Goal: Transaction & Acquisition: Purchase product/service

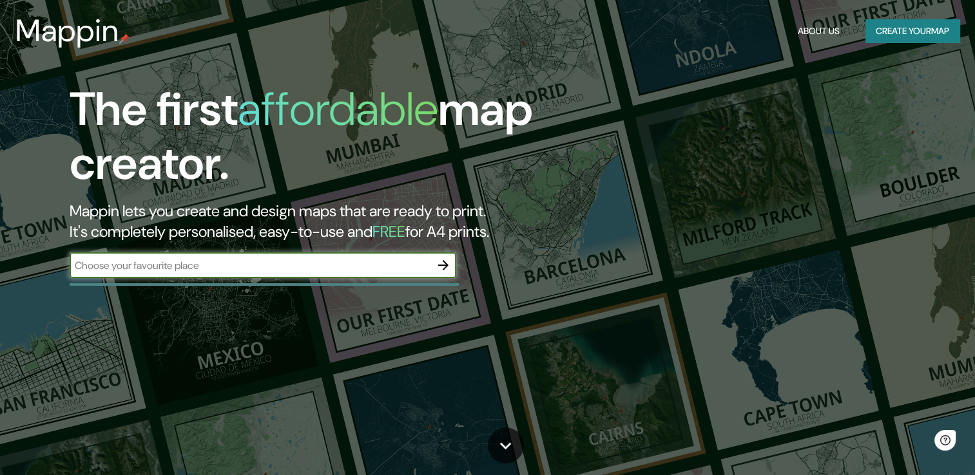
click at [152, 272] on input "text" at bounding box center [250, 265] width 361 height 15
type input "arequipa [GEOGRAPHIC_DATA]"
click at [443, 260] on icon "button" at bounding box center [443, 265] width 15 height 15
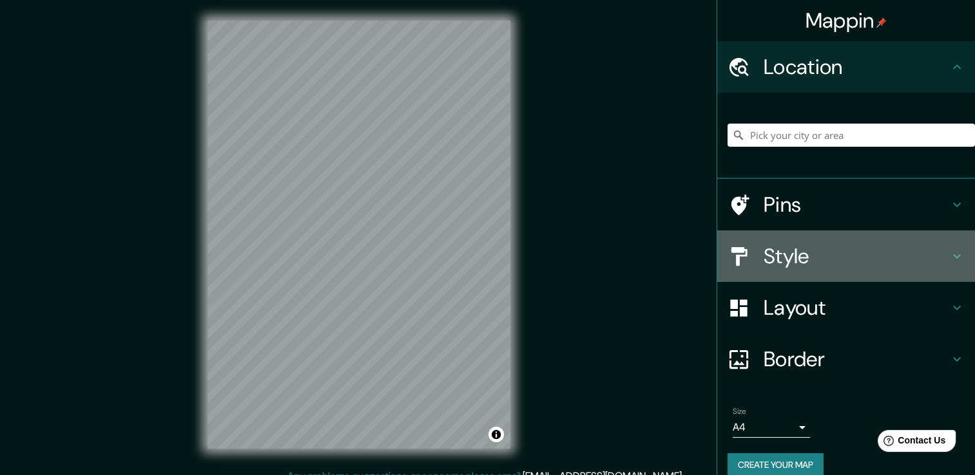
click at [819, 253] on h4 "Style" at bounding box center [856, 257] width 186 height 26
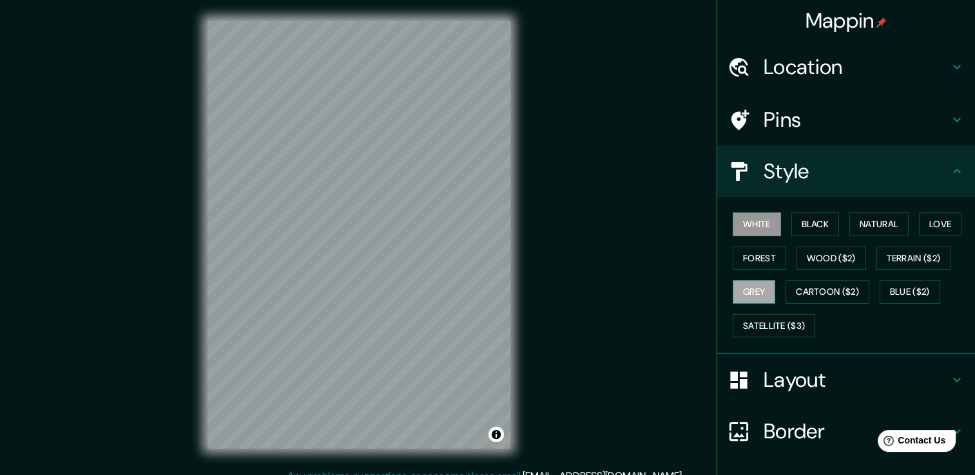
click at [750, 292] on button "Grey" at bounding box center [754, 292] width 43 height 24
click at [821, 254] on button "Wood ($2)" at bounding box center [831, 259] width 70 height 24
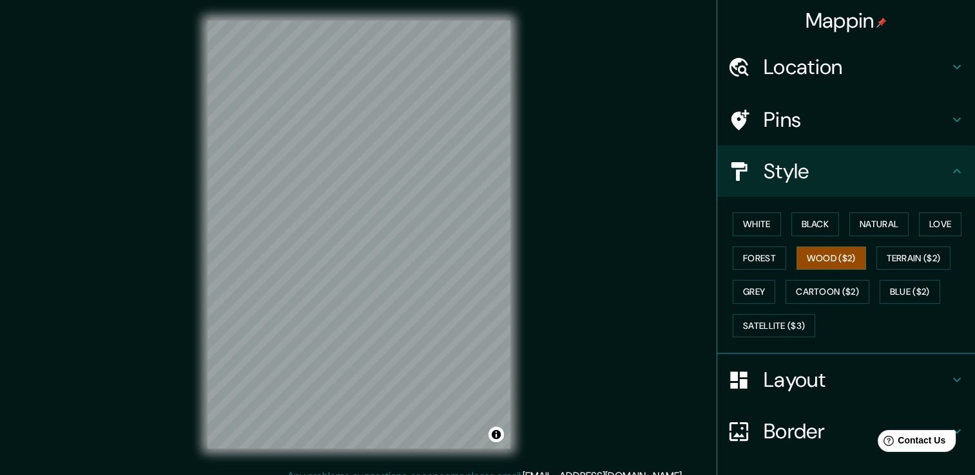
click at [772, 222] on div "White Black Natural Love Forest Wood ($2) Terrain ($2) Grey Cartoon ($2) Blue (…" at bounding box center [850, 274] width 247 height 135
click at [755, 224] on button "White" at bounding box center [757, 225] width 48 height 24
click at [801, 220] on button "Black" at bounding box center [815, 225] width 48 height 24
click at [939, 218] on button "Love" at bounding box center [940, 225] width 43 height 24
click at [740, 256] on button "Forest" at bounding box center [759, 259] width 53 height 24
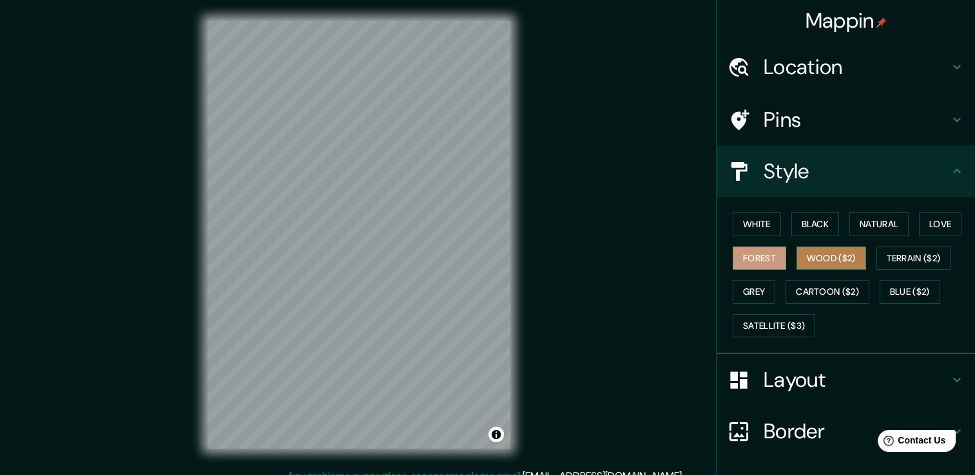
click at [813, 260] on button "Wood ($2)" at bounding box center [831, 259] width 70 height 24
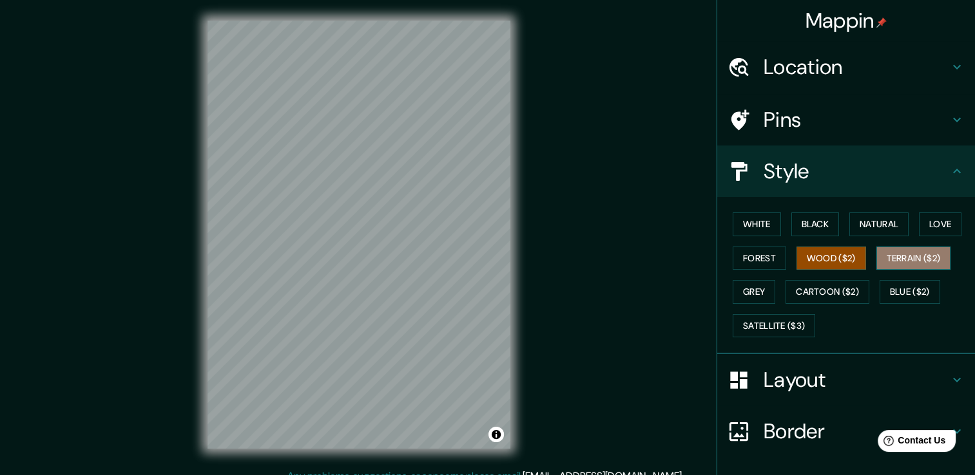
click at [924, 262] on button "Terrain ($2)" at bounding box center [913, 259] width 75 height 24
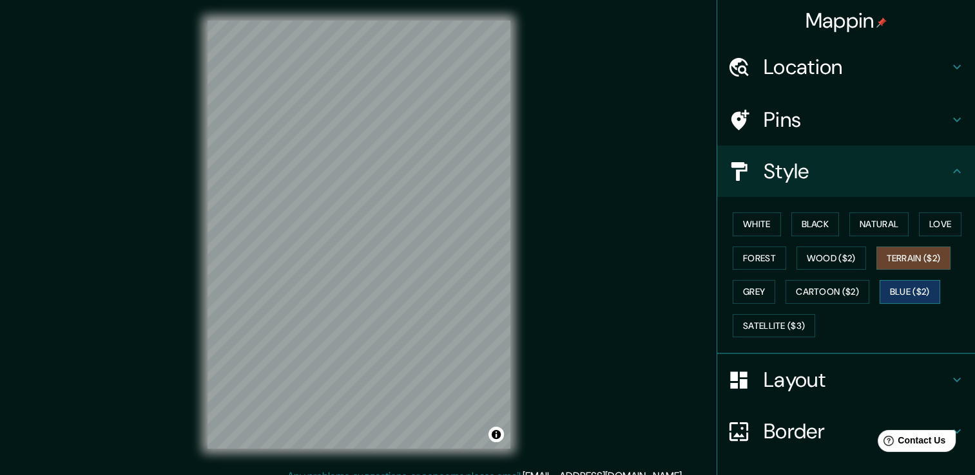
click at [904, 294] on button "Blue ($2)" at bounding box center [909, 292] width 61 height 24
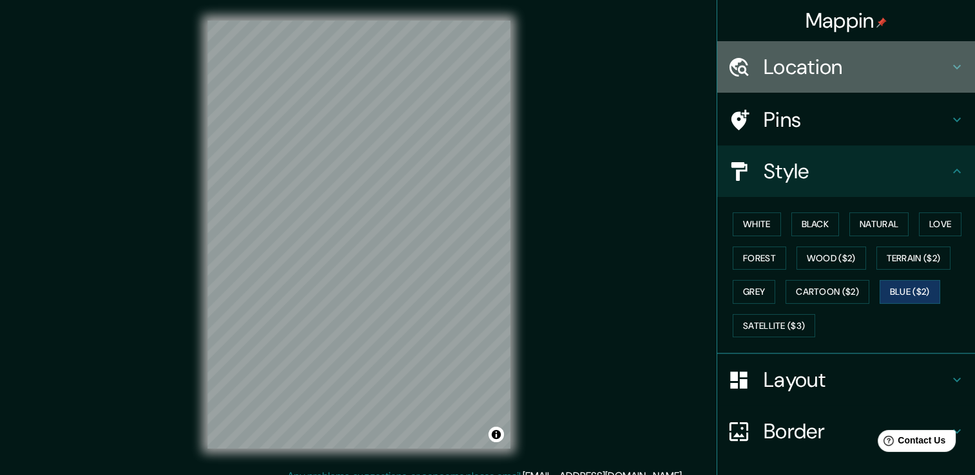
click at [778, 68] on h4 "Location" at bounding box center [856, 67] width 186 height 26
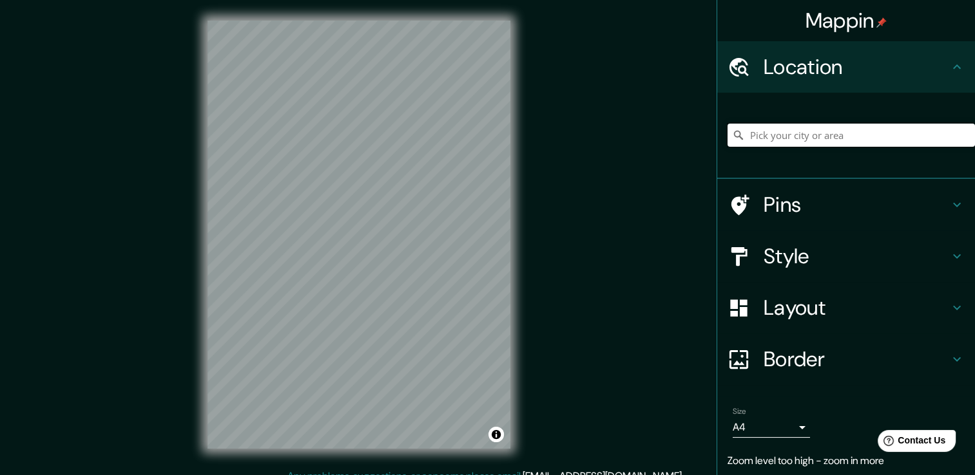
click at [778, 129] on input "Pick your city or area" at bounding box center [850, 135] width 247 height 23
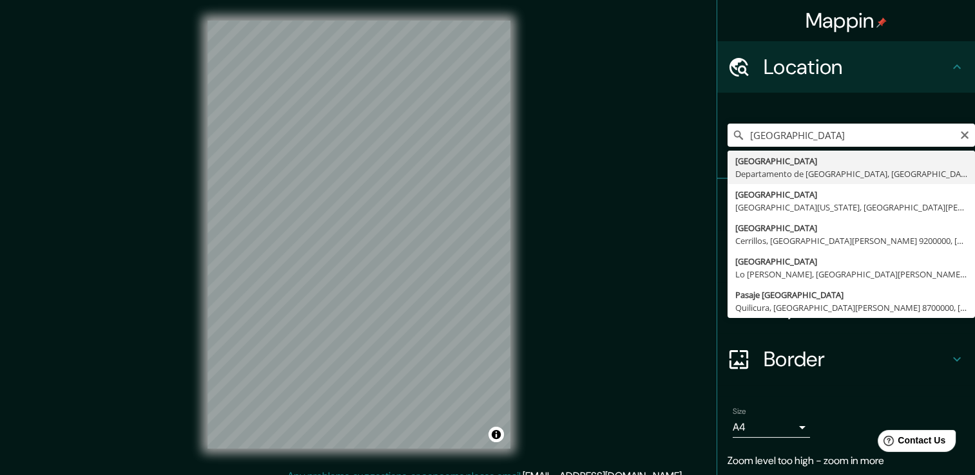
type input "[GEOGRAPHIC_DATA], [GEOGRAPHIC_DATA], [GEOGRAPHIC_DATA]"
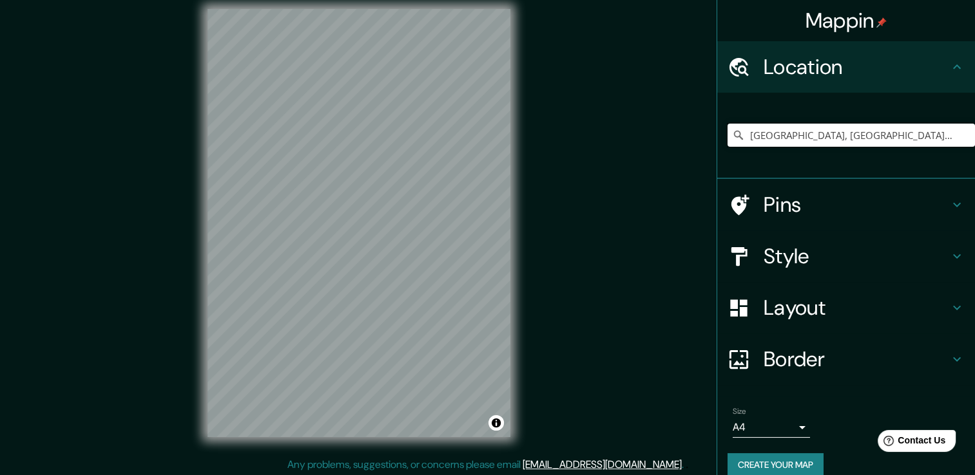
scroll to position [14, 0]
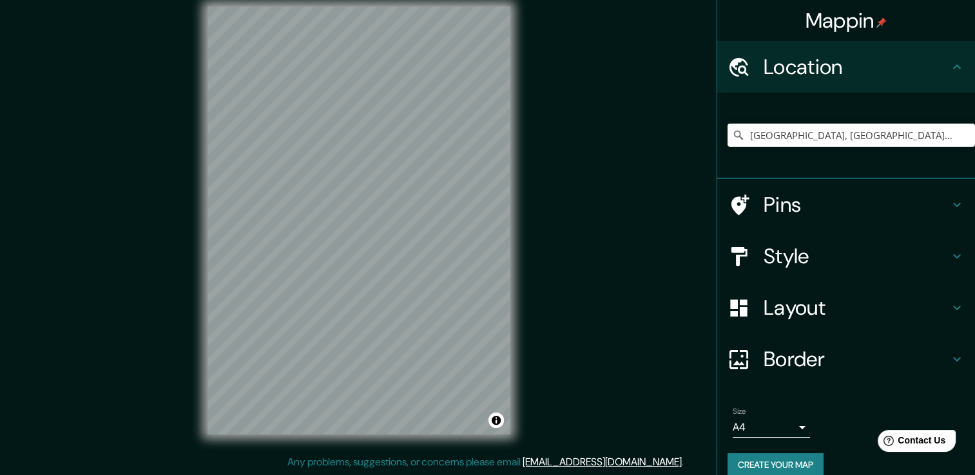
click at [835, 250] on h4 "Style" at bounding box center [856, 257] width 186 height 26
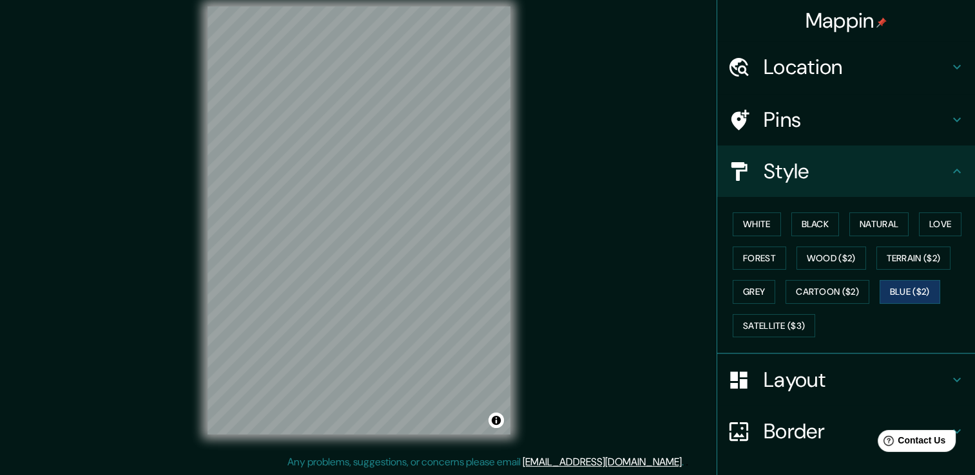
click at [805, 389] on h4 "Layout" at bounding box center [856, 380] width 186 height 26
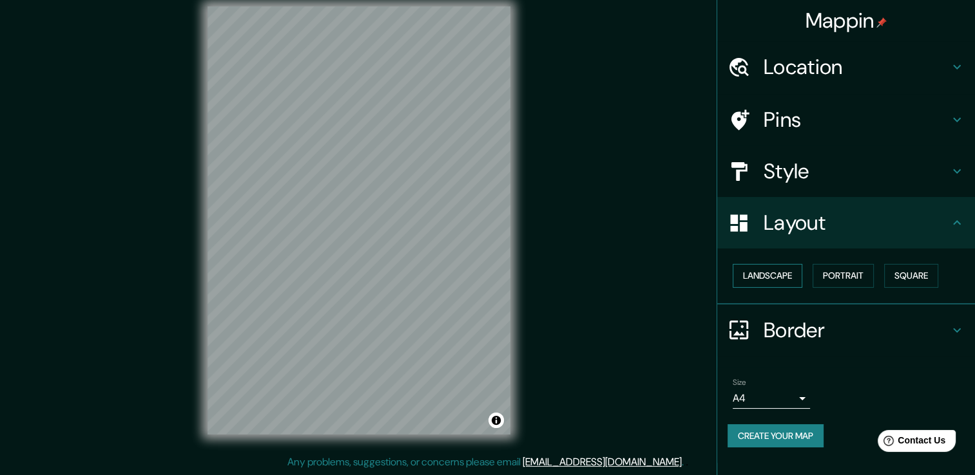
click at [746, 273] on button "Landscape" at bounding box center [768, 276] width 70 height 24
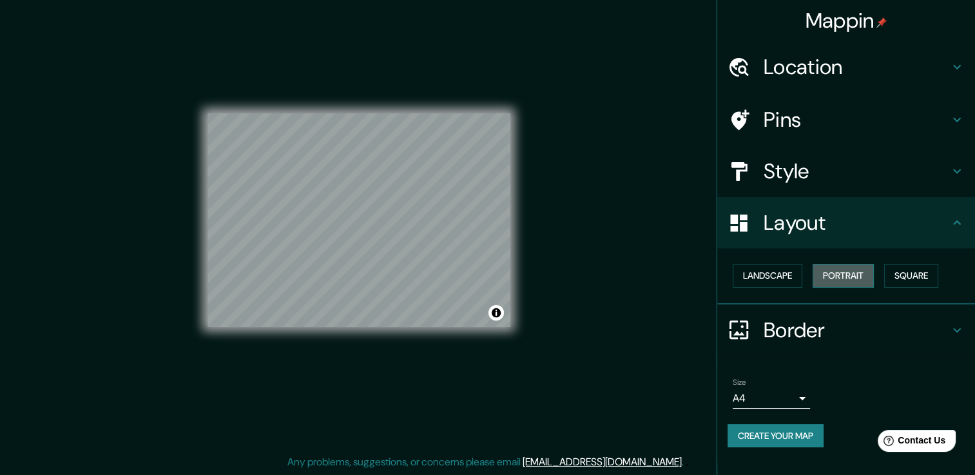
click at [845, 281] on button "Portrait" at bounding box center [842, 276] width 61 height 24
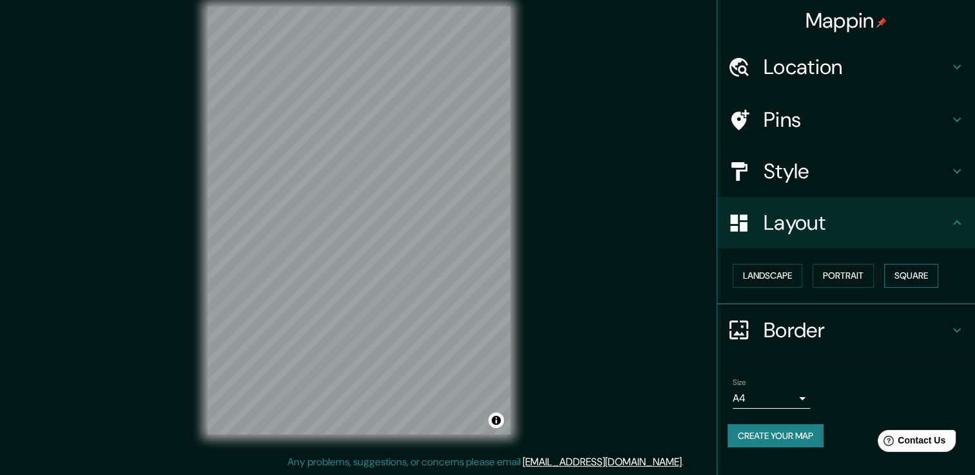
click at [910, 280] on button "Square" at bounding box center [911, 276] width 54 height 24
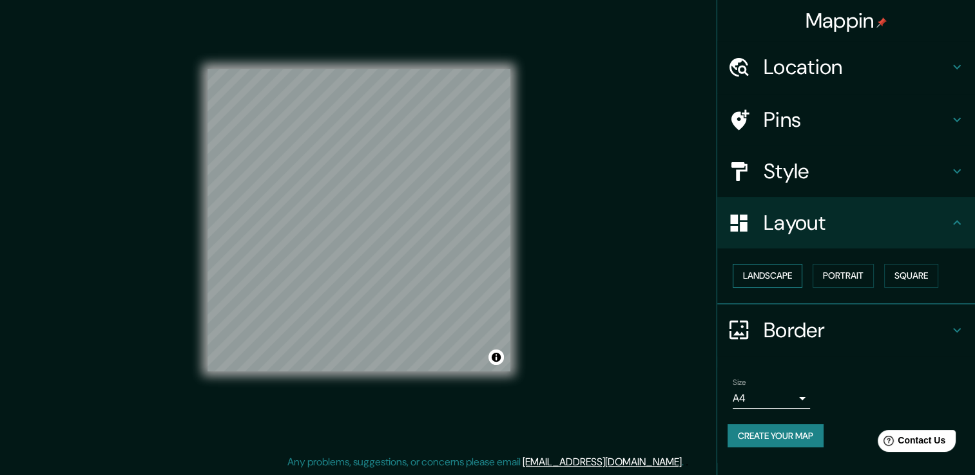
click at [767, 271] on button "Landscape" at bounding box center [768, 276] width 70 height 24
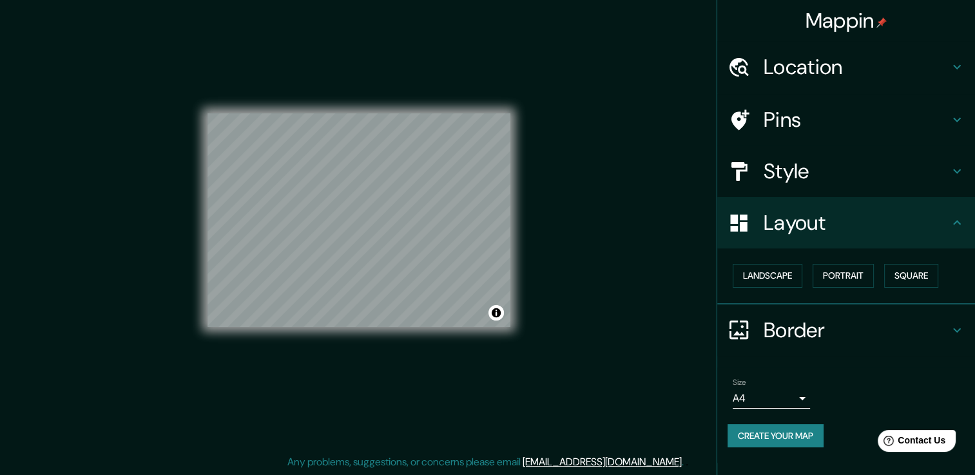
click at [779, 326] on h4 "Border" at bounding box center [856, 331] width 186 height 26
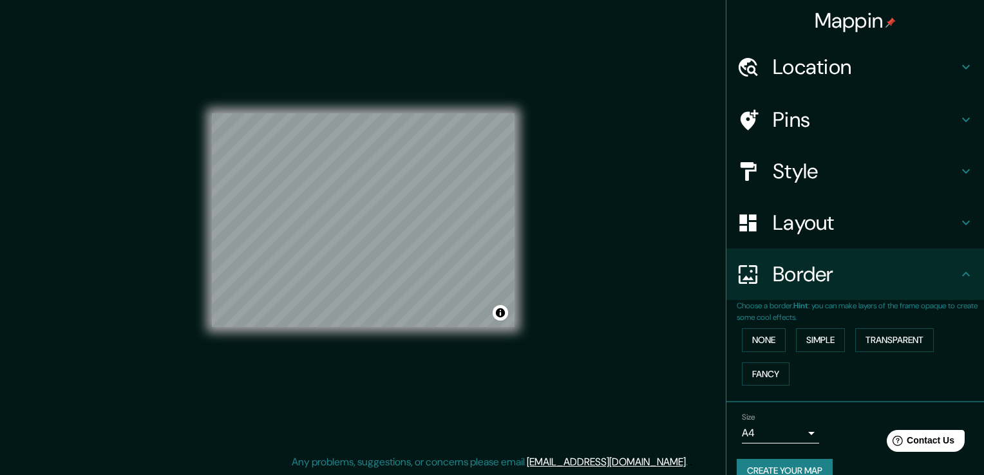
click at [789, 430] on body "Mappin Location [GEOGRAPHIC_DATA], [GEOGRAPHIC_DATA], [GEOGRAPHIC_DATA] Pins St…" at bounding box center [492, 223] width 984 height 475
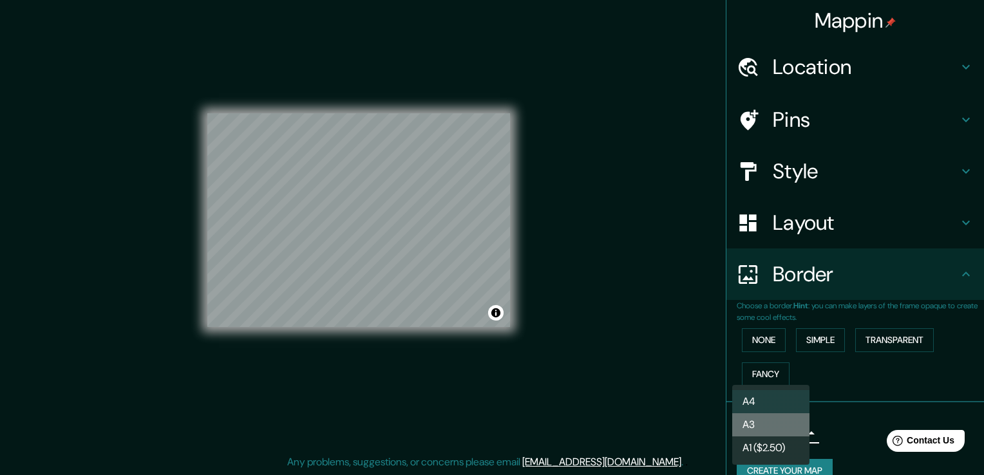
click at [777, 424] on li "A3" at bounding box center [771, 425] width 77 height 23
type input "a4"
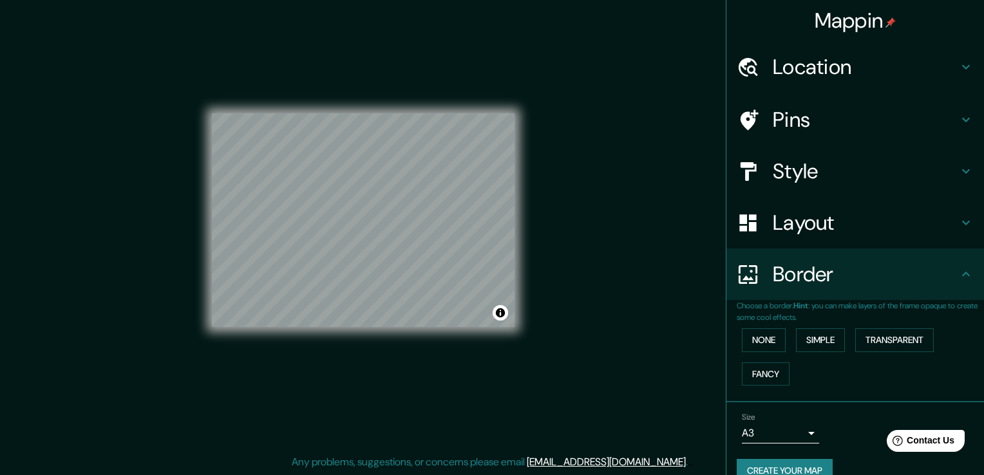
click at [777, 427] on li "A3" at bounding box center [771, 433] width 58 height 13
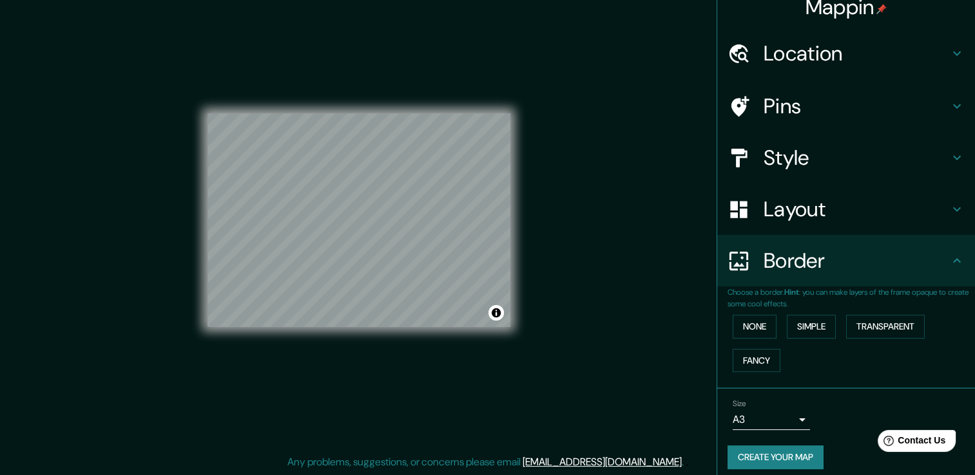
scroll to position [21, 0]
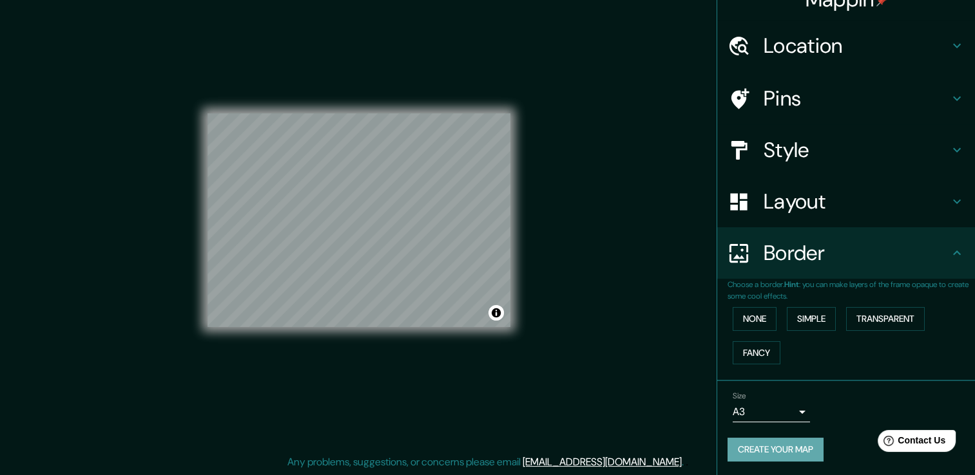
click at [778, 444] on button "Create your map" at bounding box center [775, 450] width 96 height 24
click at [742, 320] on button "None" at bounding box center [755, 319] width 44 height 24
click at [812, 326] on button "Simple" at bounding box center [811, 319] width 49 height 24
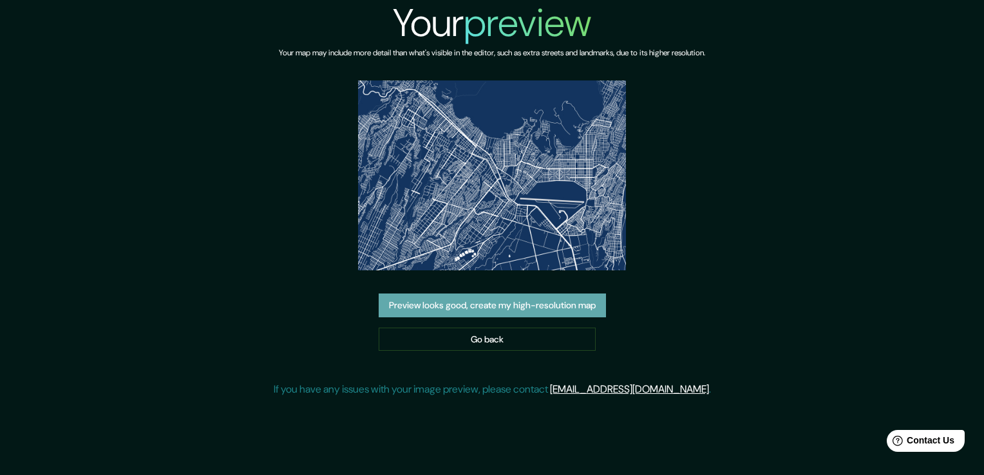
click at [535, 313] on button "Preview looks good, create my high-resolution map" at bounding box center [492, 306] width 227 height 24
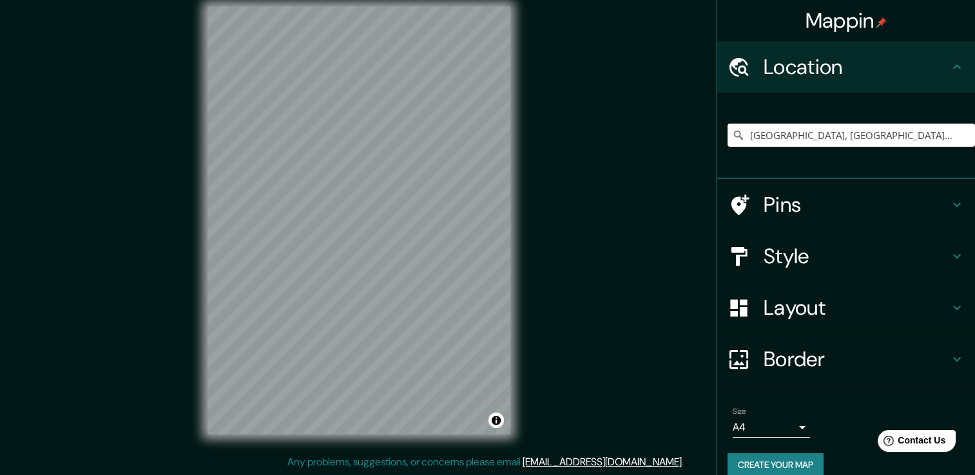
click at [833, 318] on h4 "Layout" at bounding box center [856, 308] width 186 height 26
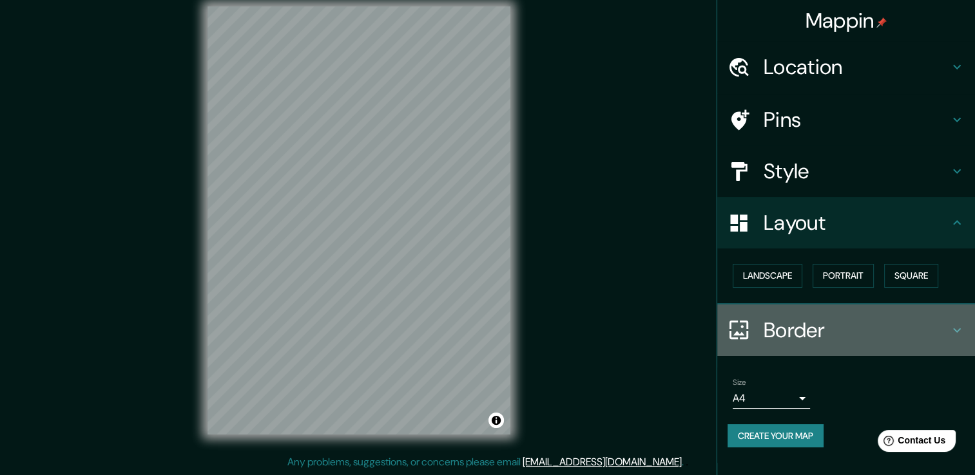
click at [830, 327] on h4 "Border" at bounding box center [856, 331] width 186 height 26
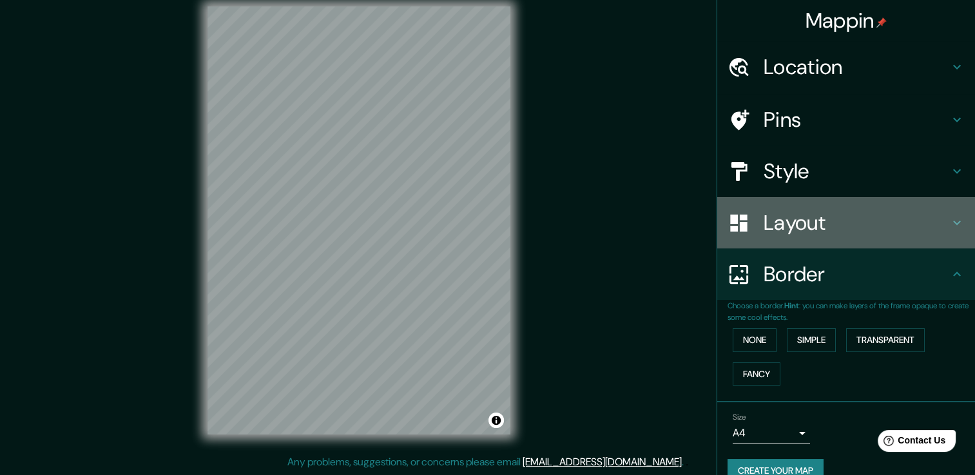
click at [743, 213] on div at bounding box center [745, 223] width 36 height 23
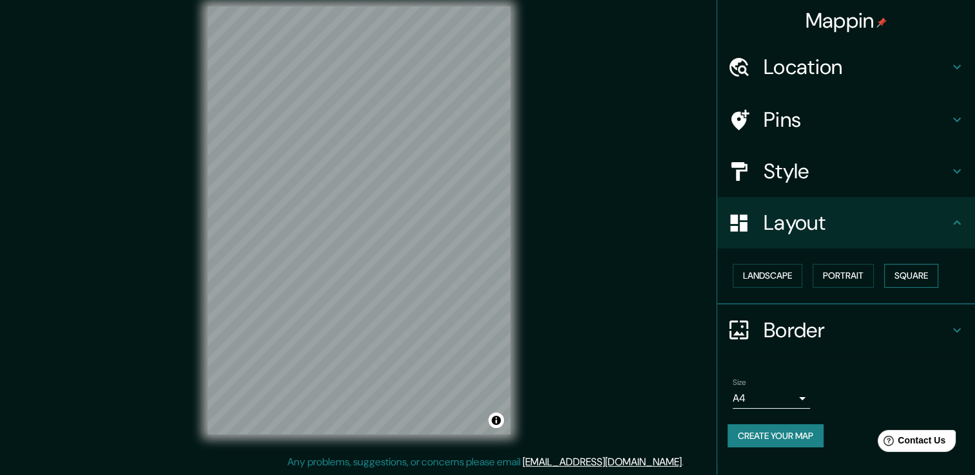
click at [908, 269] on button "Square" at bounding box center [911, 276] width 54 height 24
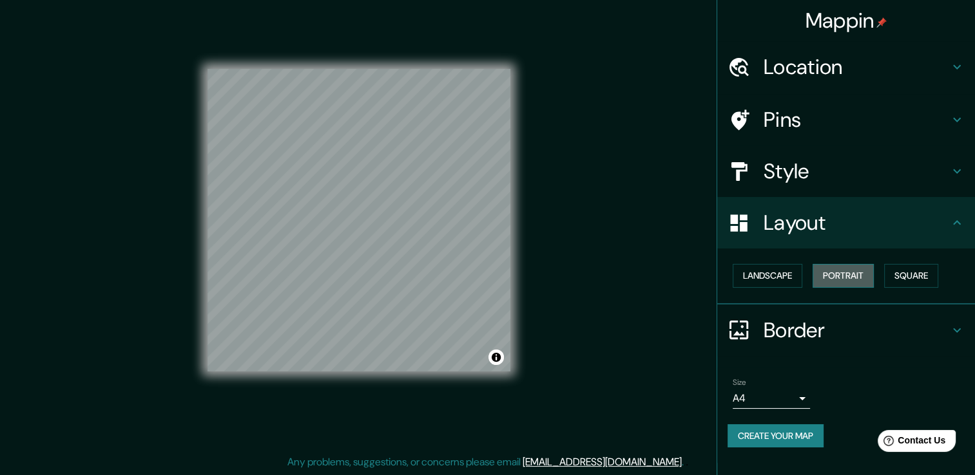
click at [864, 277] on button "Portrait" at bounding box center [842, 276] width 61 height 24
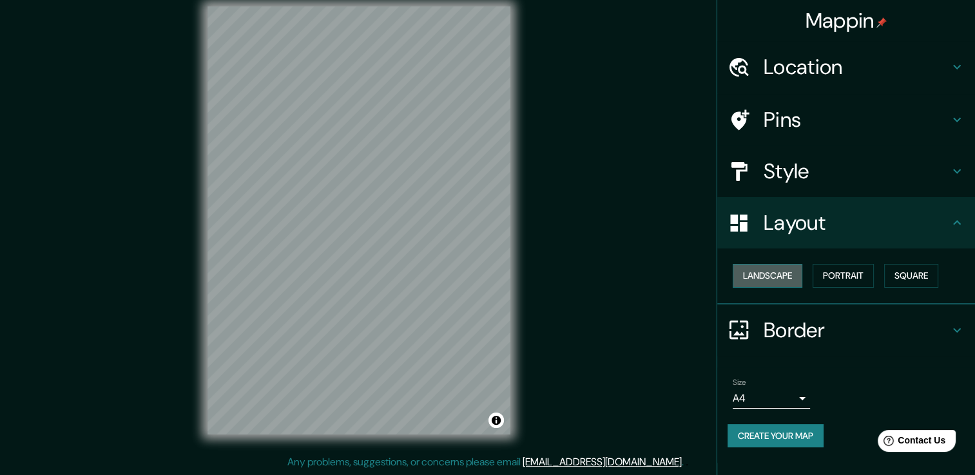
click at [796, 272] on button "Landscape" at bounding box center [768, 276] width 70 height 24
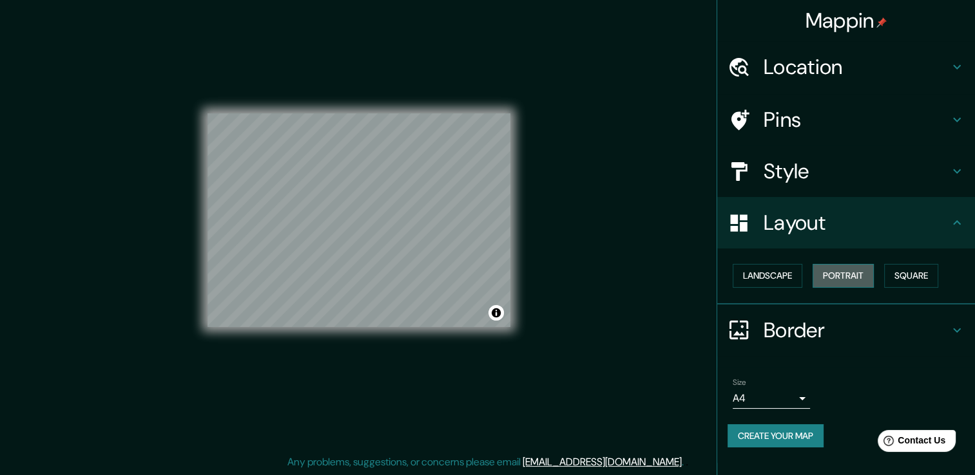
click at [835, 267] on button "Portrait" at bounding box center [842, 276] width 61 height 24
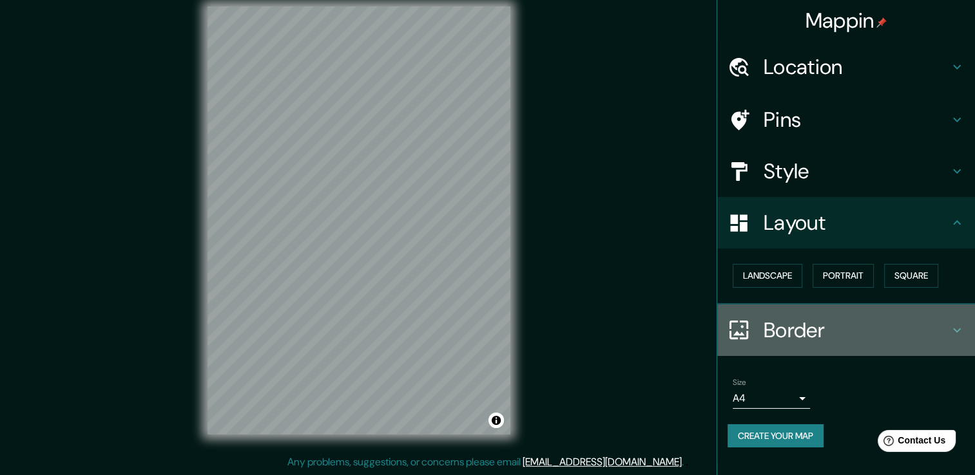
click at [817, 336] on h4 "Border" at bounding box center [856, 331] width 186 height 26
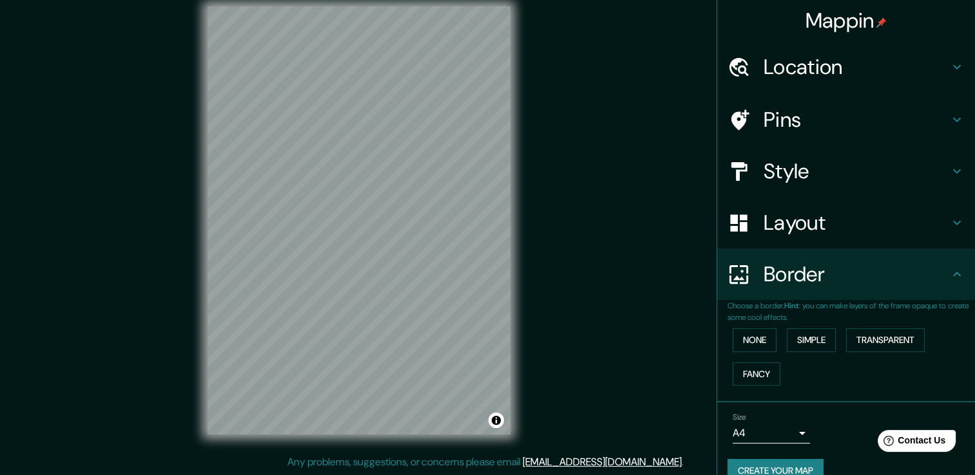
click at [798, 429] on body "Mappin Location Arequipa, Departamento de Arequipa, Perú Pins Style Layout Bord…" at bounding box center [487, 223] width 975 height 475
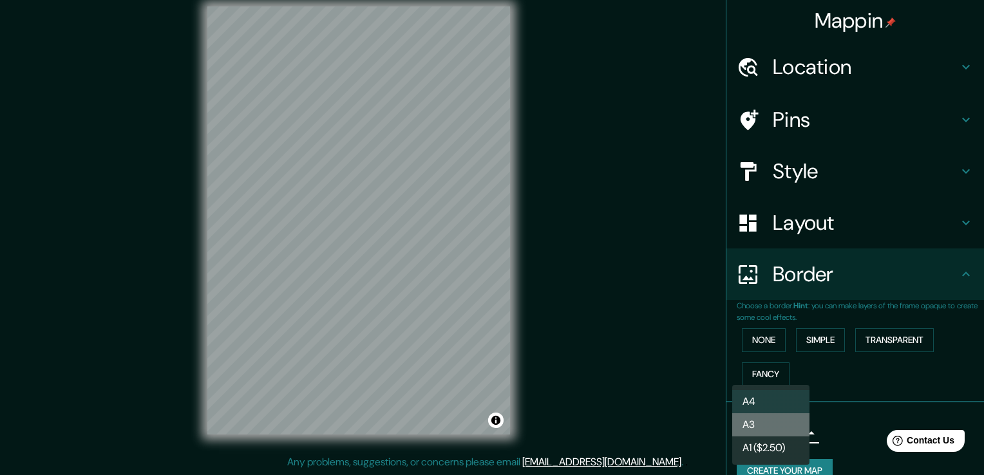
click at [768, 423] on li "A3" at bounding box center [771, 425] width 77 height 23
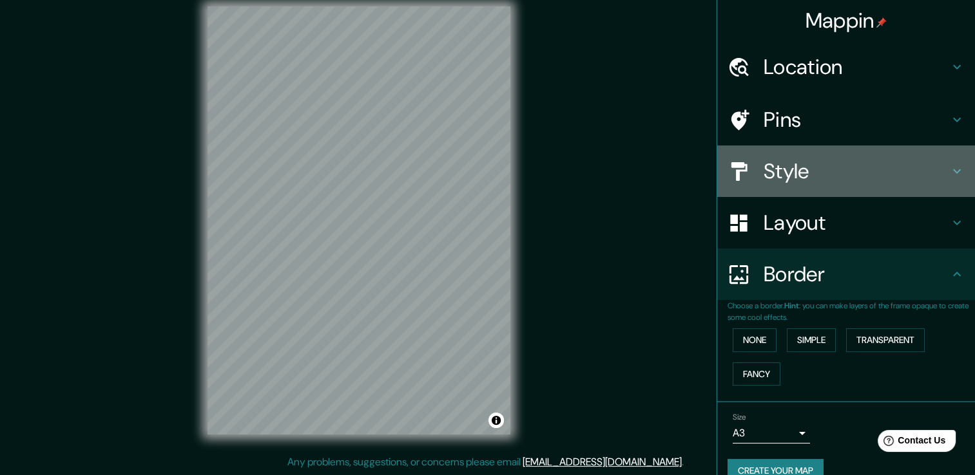
click at [767, 158] on h4 "Style" at bounding box center [856, 171] width 186 height 26
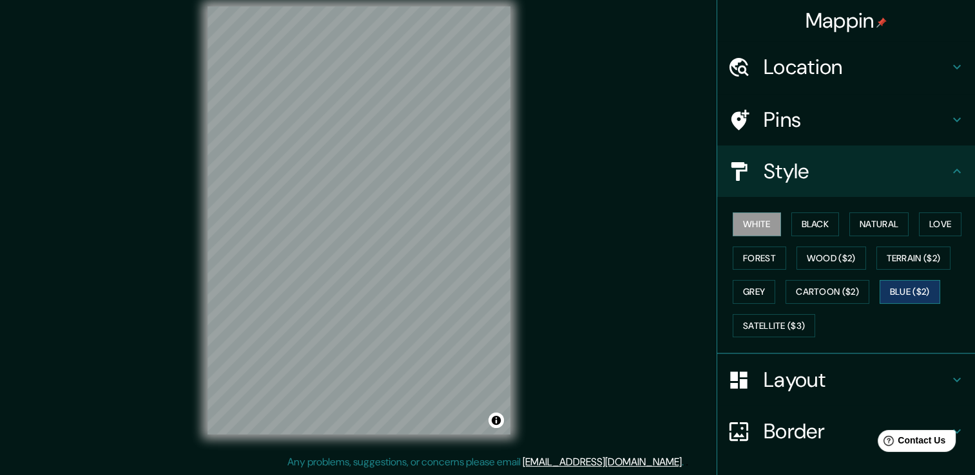
click at [906, 283] on button "Blue ($2)" at bounding box center [909, 292] width 61 height 24
click at [187, 220] on div "© Mapbox © OpenStreetMap Improve this map" at bounding box center [359, 220] width 344 height 469
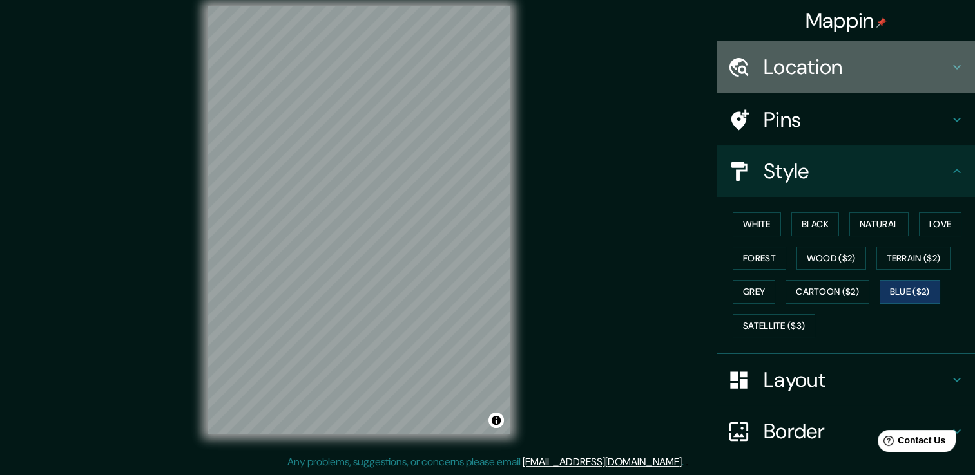
click at [839, 55] on h4 "Location" at bounding box center [856, 67] width 186 height 26
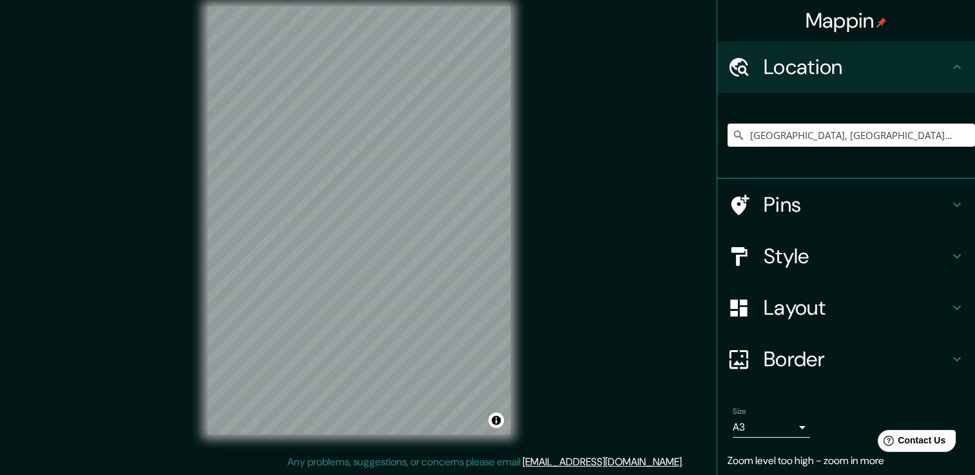
click at [765, 140] on input "[GEOGRAPHIC_DATA], [GEOGRAPHIC_DATA], [GEOGRAPHIC_DATA]" at bounding box center [850, 135] width 247 height 23
click at [954, 128] on input "[GEOGRAPHIC_DATA], [GEOGRAPHIC_DATA], [GEOGRAPHIC_DATA]" at bounding box center [850, 135] width 247 height 23
drag, startPoint x: 955, startPoint y: 135, endPoint x: 676, endPoint y: 143, distance: 279.1
click at [676, 143] on div "Mappin Location Arequipa, Departamento de Arequipa, Perú Pins Style Layout Bord…" at bounding box center [487, 231] width 975 height 490
click at [579, 170] on div "Mappin Location Arequipa, Departamento de Arequipa, Perú Arequipa Departamento …" at bounding box center [487, 231] width 975 height 490
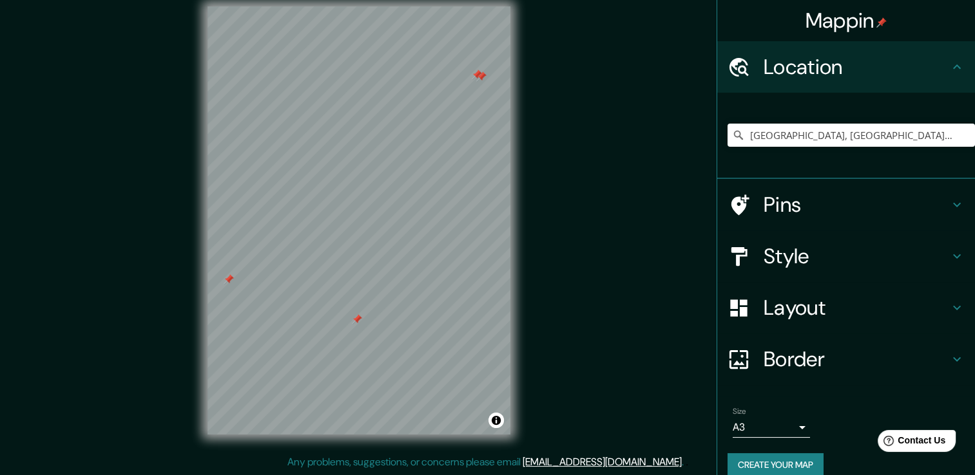
click at [477, 79] on div at bounding box center [481, 77] width 10 height 10
click at [477, 79] on div at bounding box center [477, 75] width 10 height 10
click at [360, 321] on div at bounding box center [363, 321] width 10 height 10
click at [360, 321] on div at bounding box center [357, 319] width 10 height 10
click at [229, 279] on div at bounding box center [229, 279] width 10 height 10
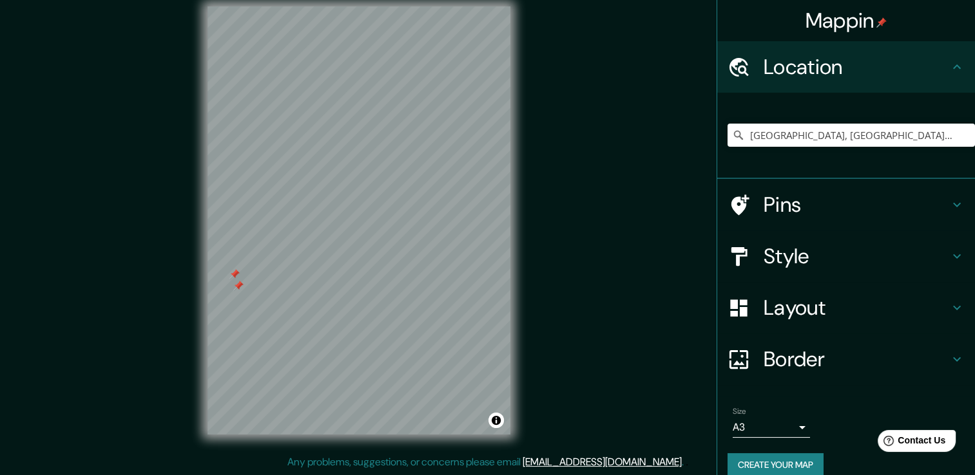
click at [238, 282] on div at bounding box center [238, 286] width 10 height 10
click at [235, 276] on div at bounding box center [234, 274] width 10 height 10
click at [320, 318] on div at bounding box center [318, 317] width 10 height 10
click at [335, 197] on div at bounding box center [333, 194] width 10 height 10
click at [309, 189] on div at bounding box center [314, 186] width 10 height 10
